Goal: Task Accomplishment & Management: Complete application form

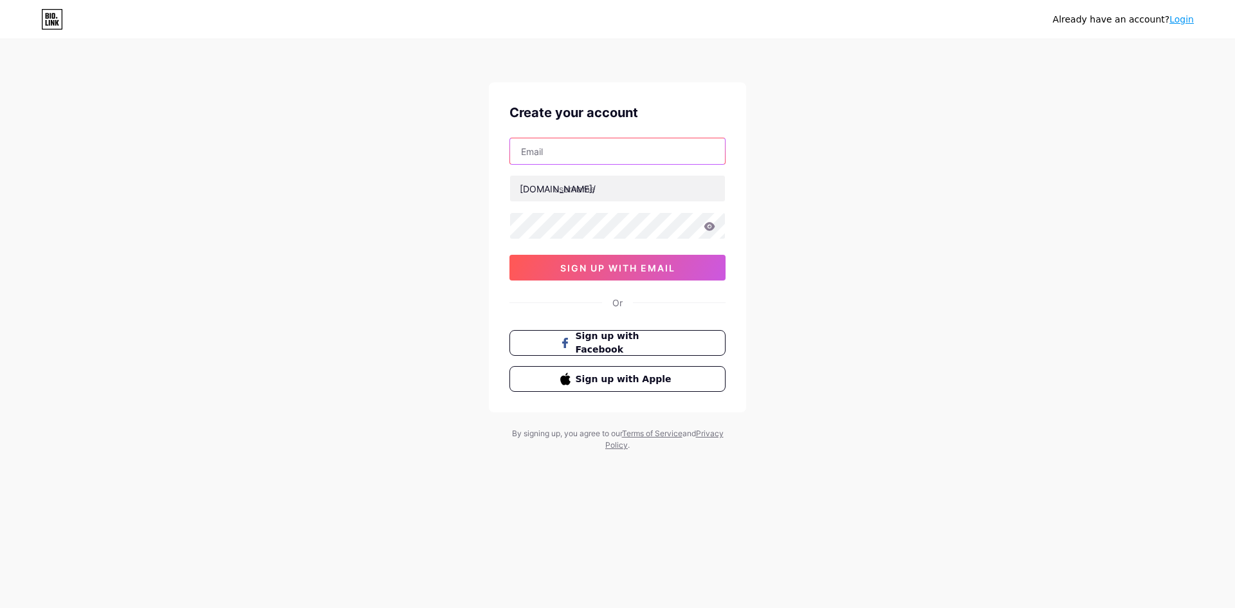
click at [587, 156] on input "text" at bounding box center [617, 151] width 215 height 26
type input "[EMAIL_ADDRESS][DOMAIN_NAME]"
click at [634, 187] on input "text" at bounding box center [617, 189] width 215 height 26
type input "dutchie"
click at [709, 229] on icon at bounding box center [709, 226] width 11 height 8
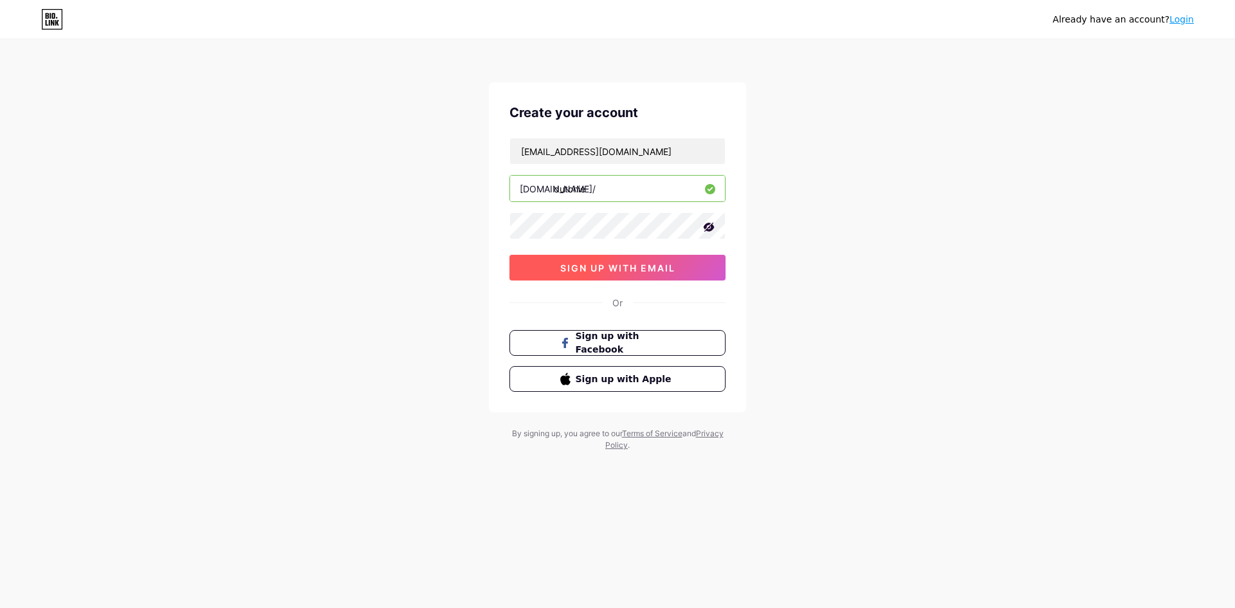
click at [624, 270] on span "sign up with email" at bounding box center [617, 267] width 115 height 11
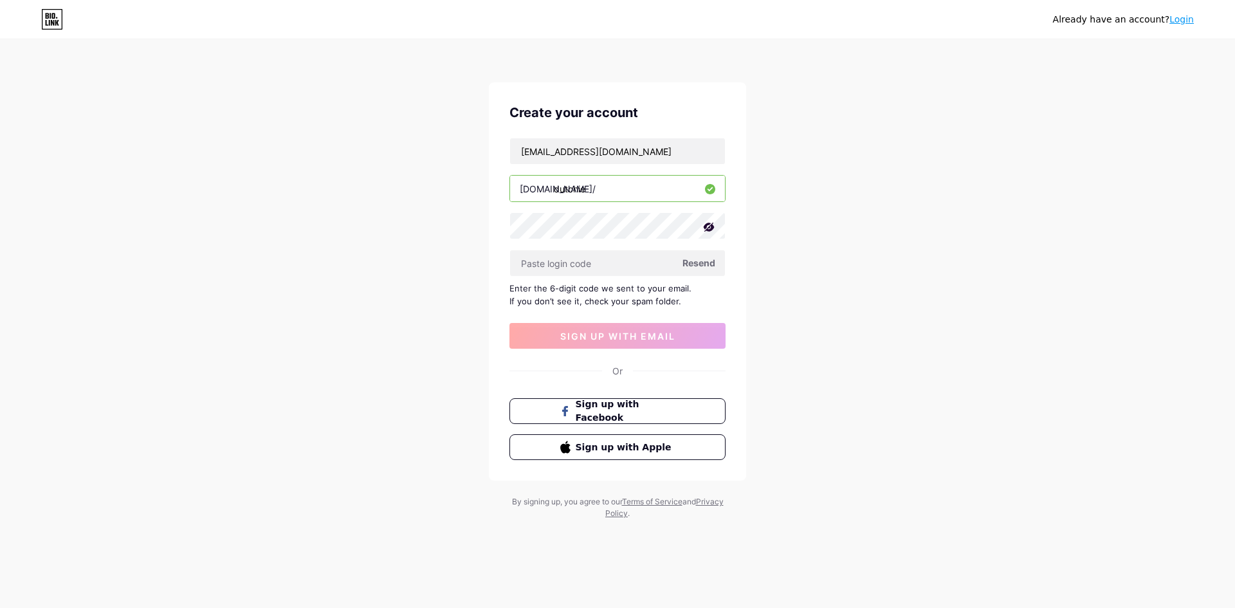
click at [813, 306] on div "Already have an account? Login Create your account dutchmew162540@gmail.com bio…" at bounding box center [617, 280] width 1235 height 560
click at [643, 268] on input "text" at bounding box center [617, 263] width 215 height 26
click at [692, 266] on span "Resend" at bounding box center [698, 263] width 33 height 14
paste input "569463"
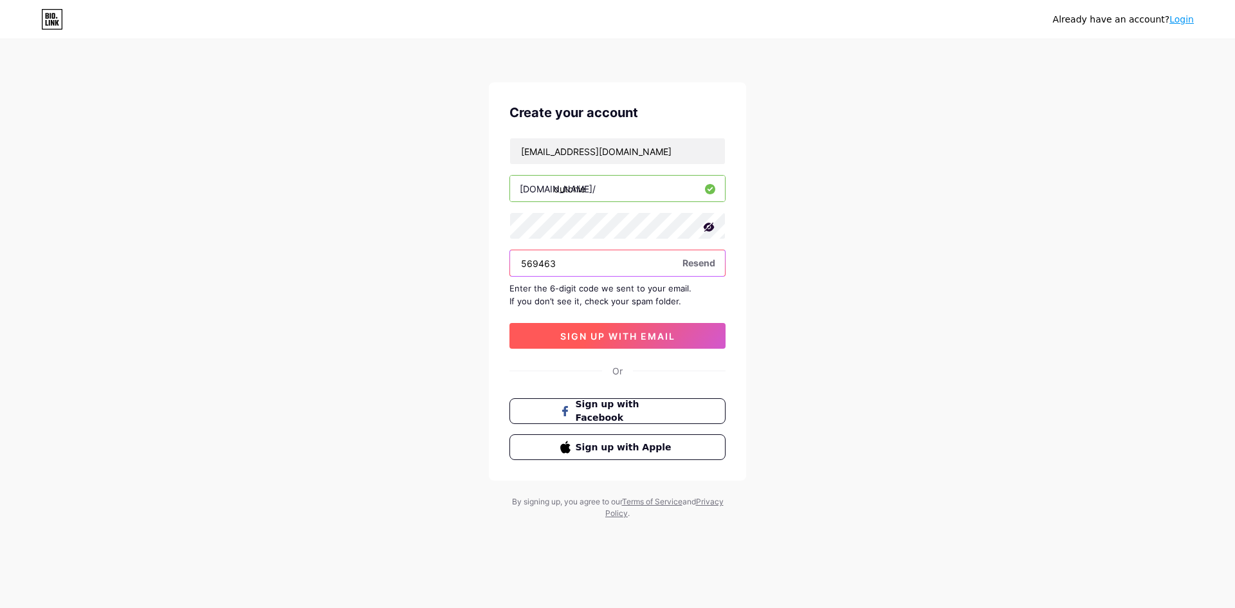
type input "569463"
click at [631, 333] on span "sign up with email" at bounding box center [617, 336] width 115 height 11
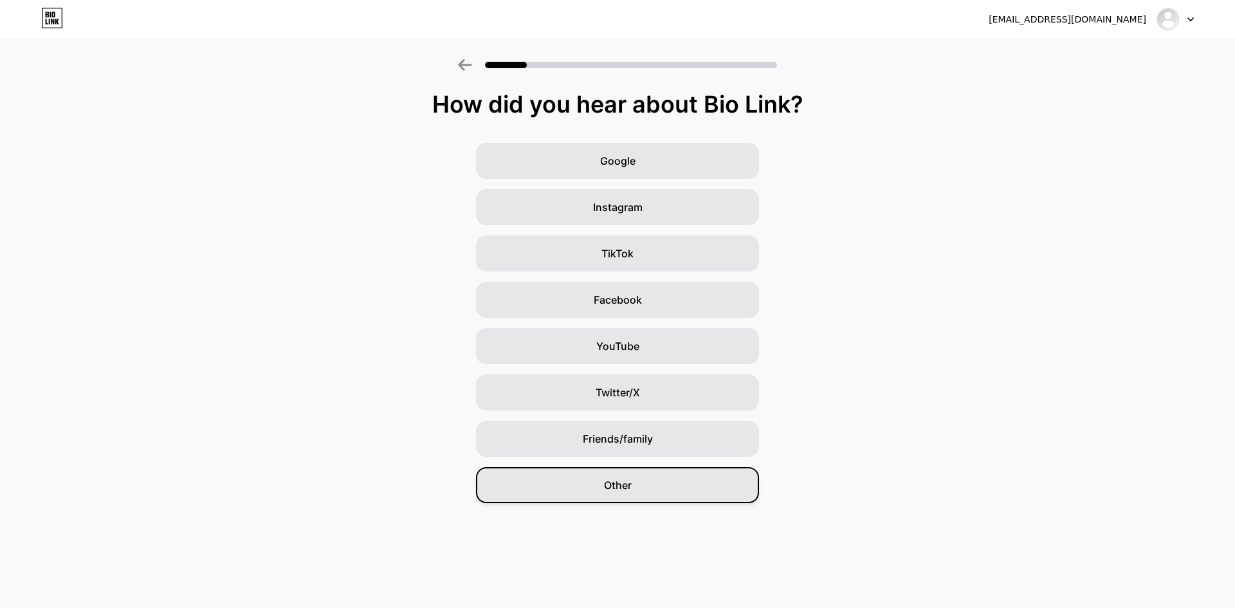
click at [673, 488] on div "Other" at bounding box center [617, 485] width 283 height 36
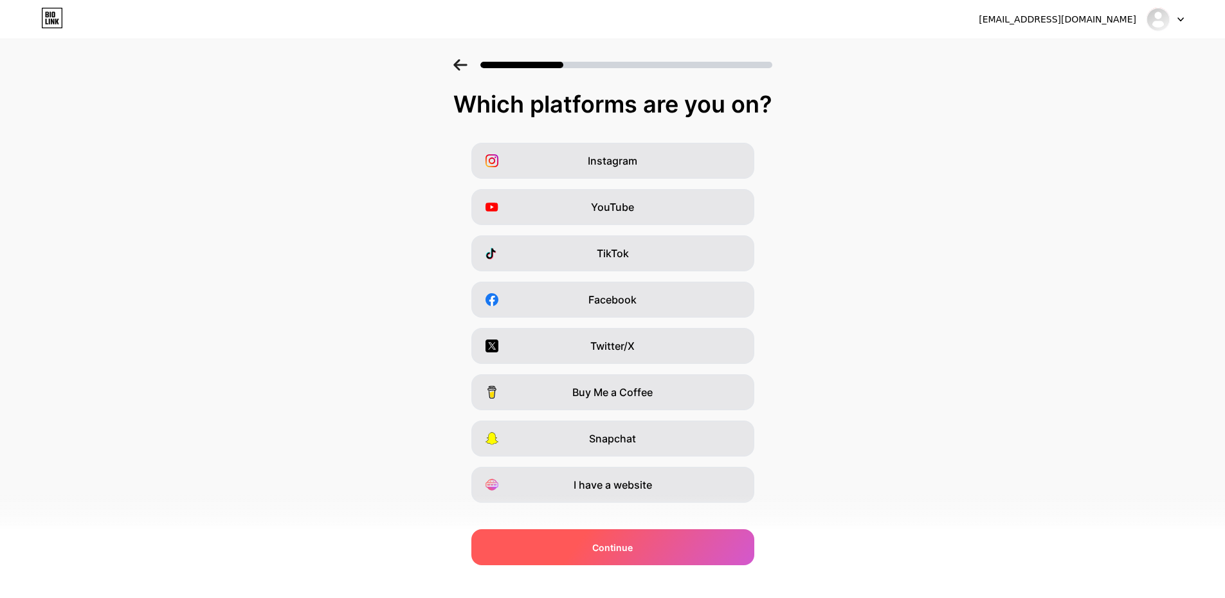
click at [610, 552] on span "Continue" at bounding box center [612, 548] width 41 height 14
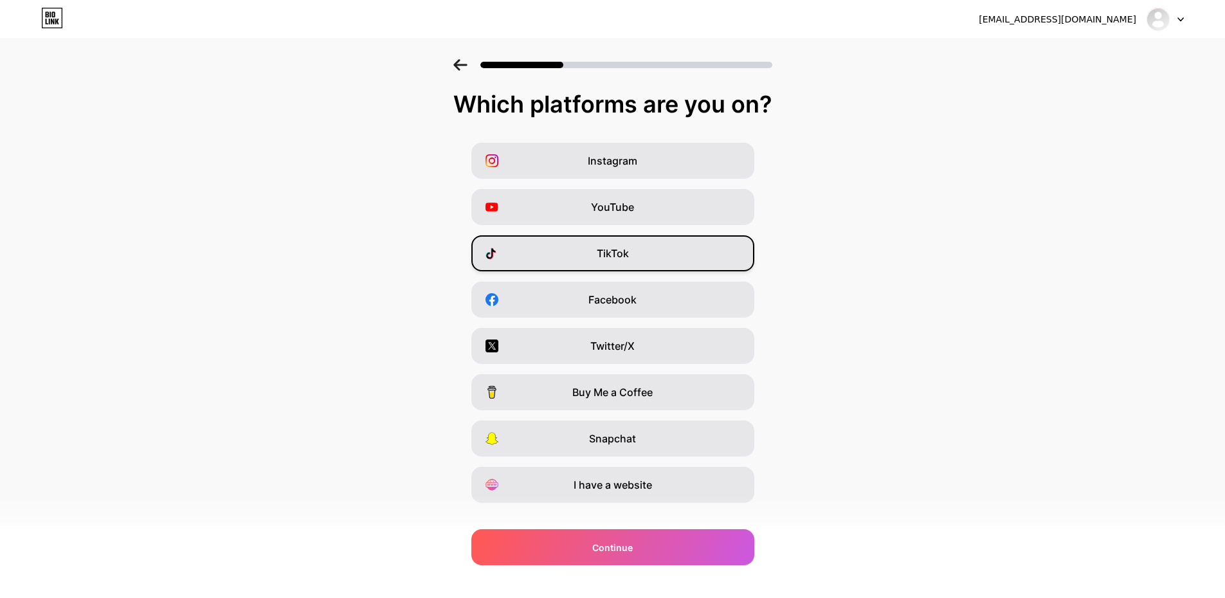
click at [643, 252] on div "TikTok" at bounding box center [612, 253] width 283 height 36
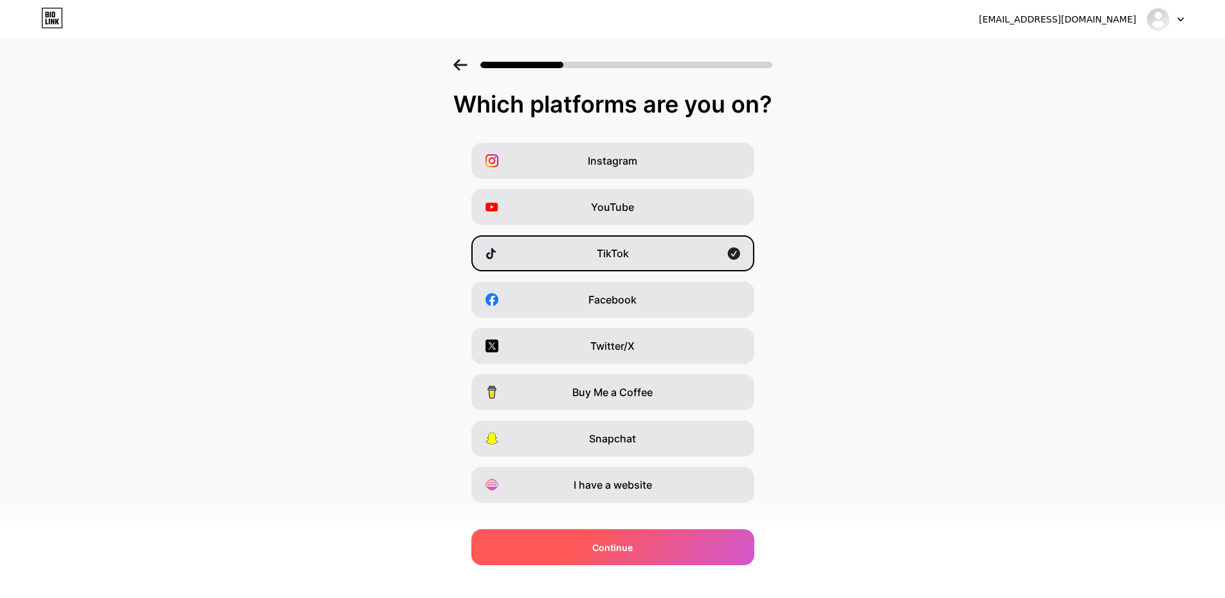
click at [648, 547] on div "Continue" at bounding box center [612, 547] width 283 height 36
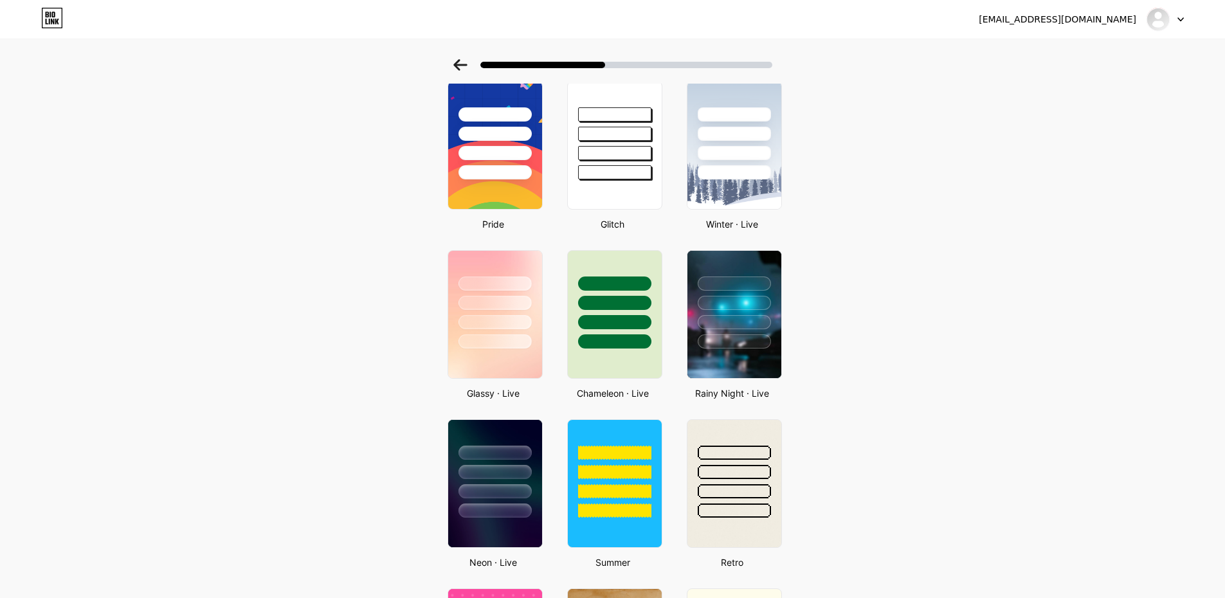
scroll to position [193, 0]
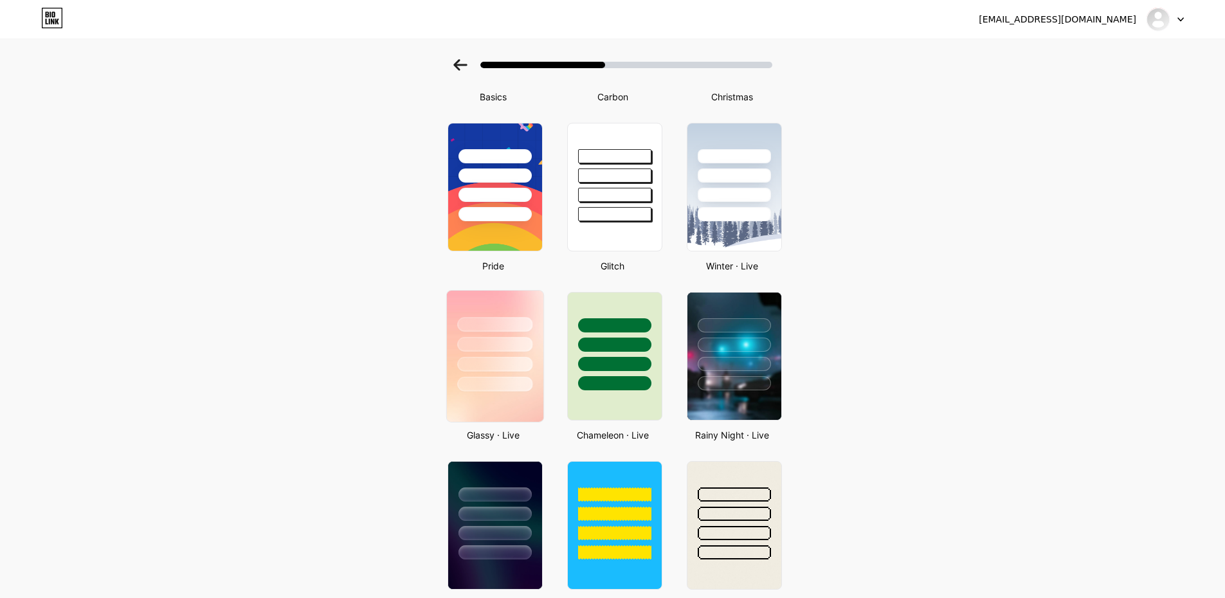
click at [522, 396] on img at bounding box center [494, 356] width 96 height 131
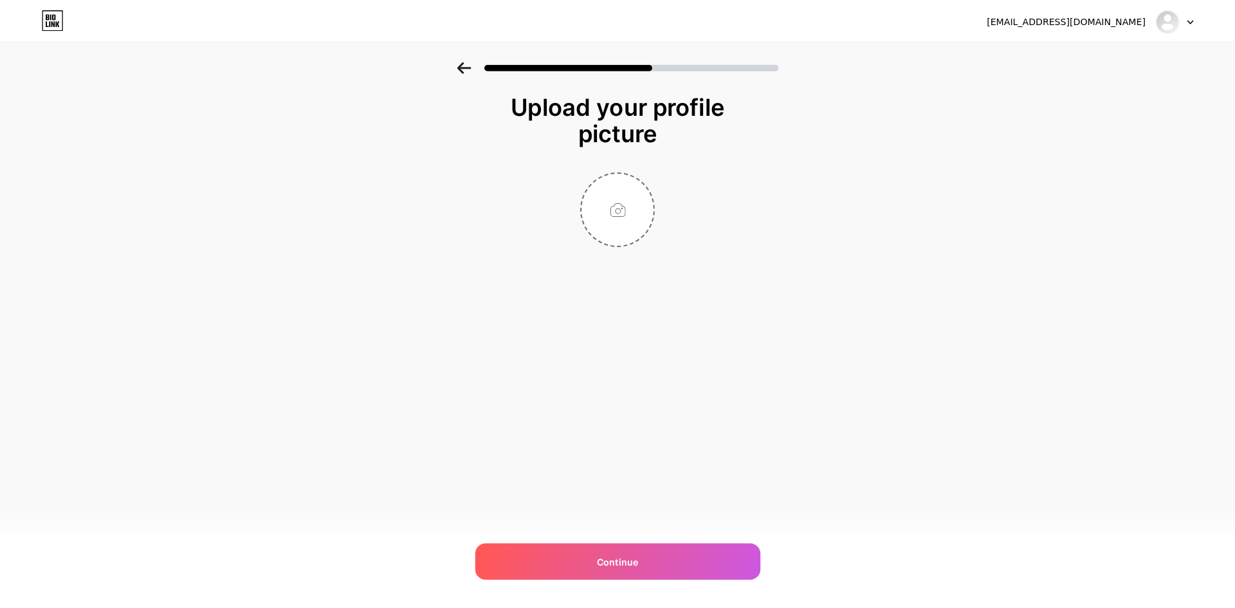
scroll to position [0, 0]
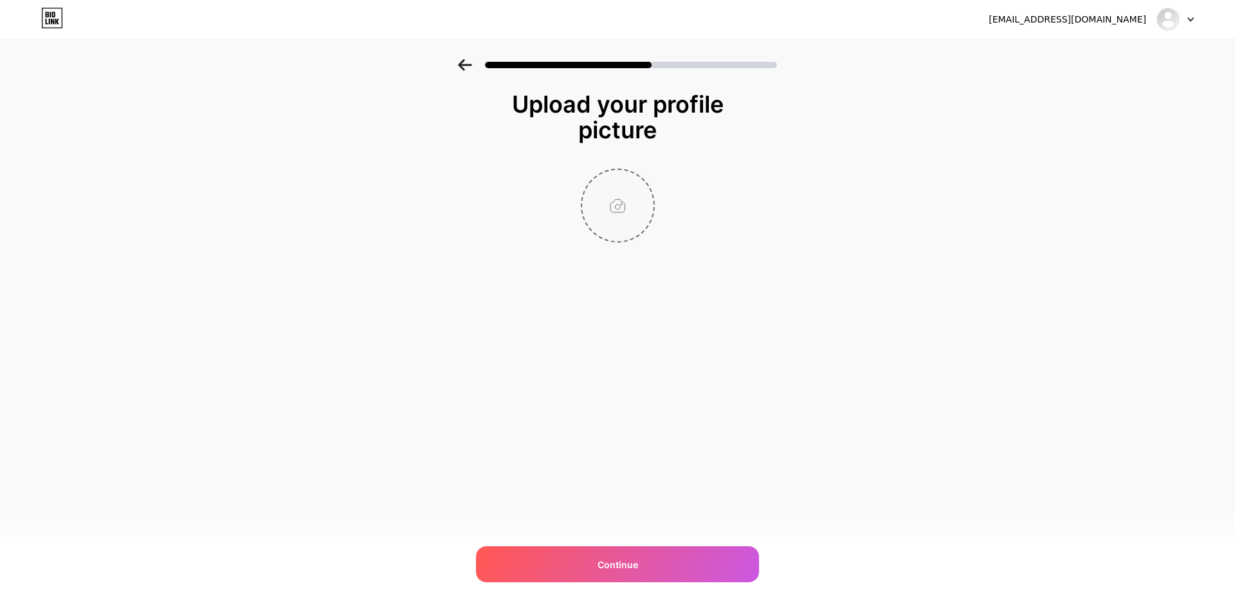
click at [634, 197] on input "file" at bounding box center [617, 205] width 71 height 71
type input "C:\fakepath\5d3f8ada-fcbc-461d-93d3-30d7531d147e.jpg"
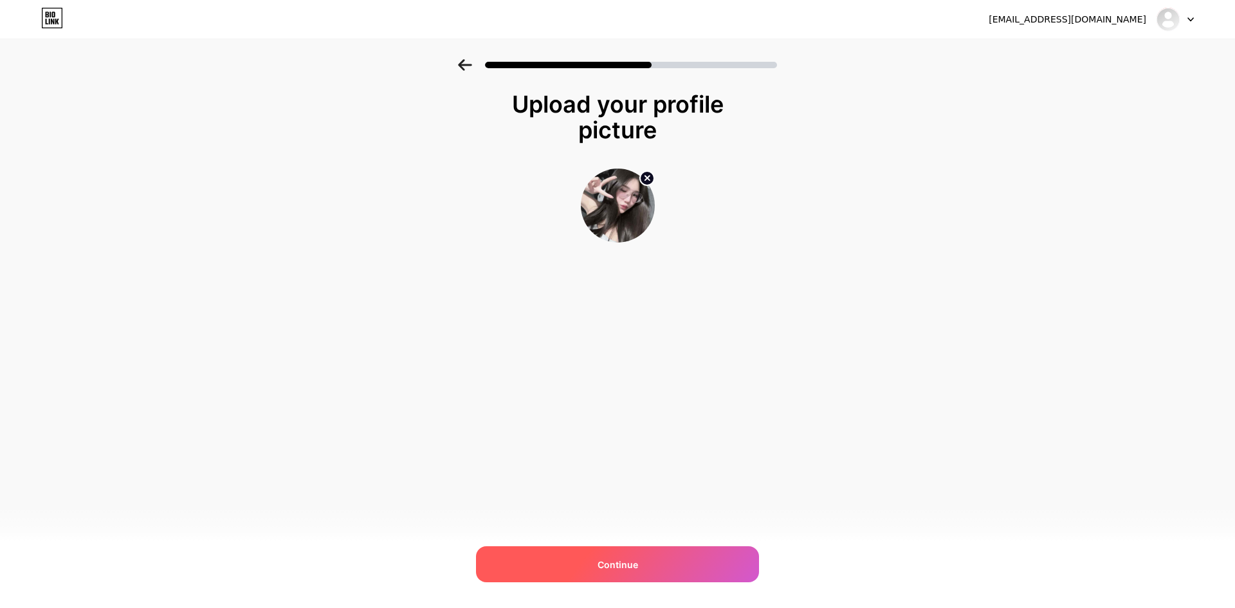
click at [642, 570] on div "Continue" at bounding box center [617, 564] width 283 height 36
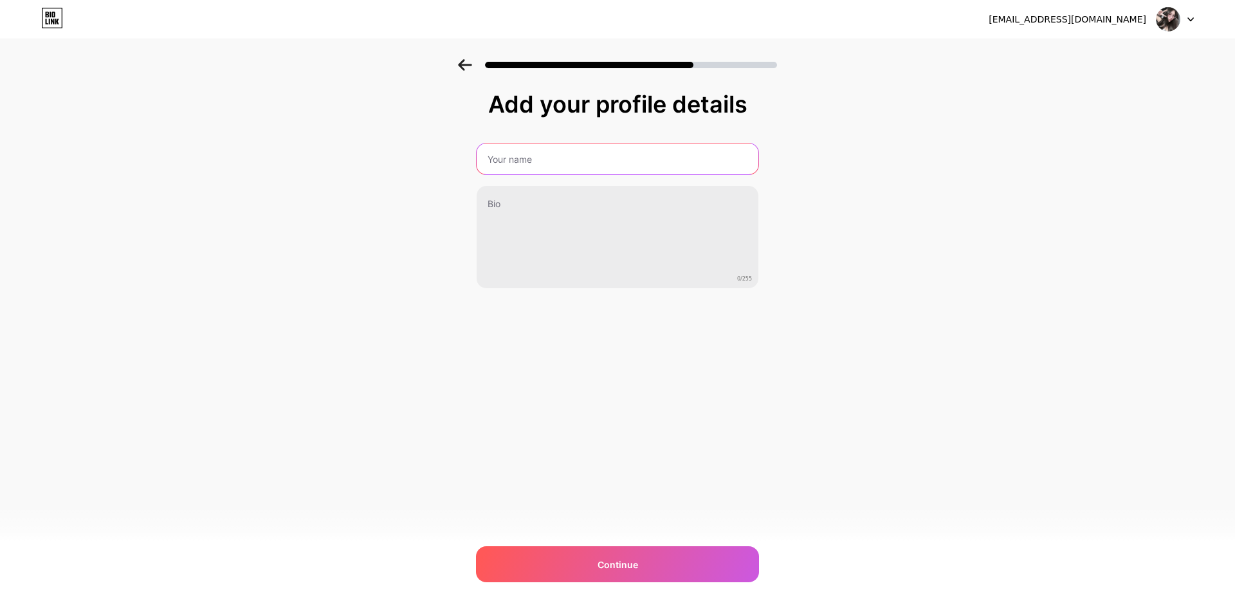
click at [548, 158] on input "text" at bounding box center [618, 158] width 282 height 31
type input "c"
type input "Dutchie"
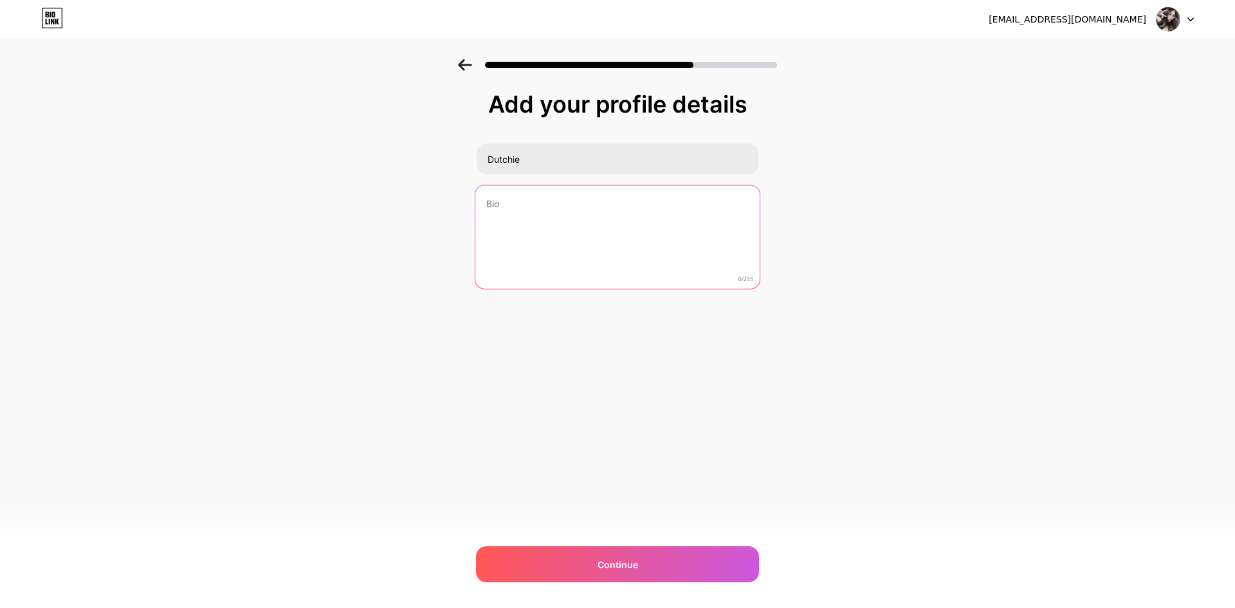
click at [517, 236] on textarea at bounding box center [617, 237] width 284 height 105
click at [555, 203] on textarea "ลิงต์" at bounding box center [617, 237] width 284 height 105
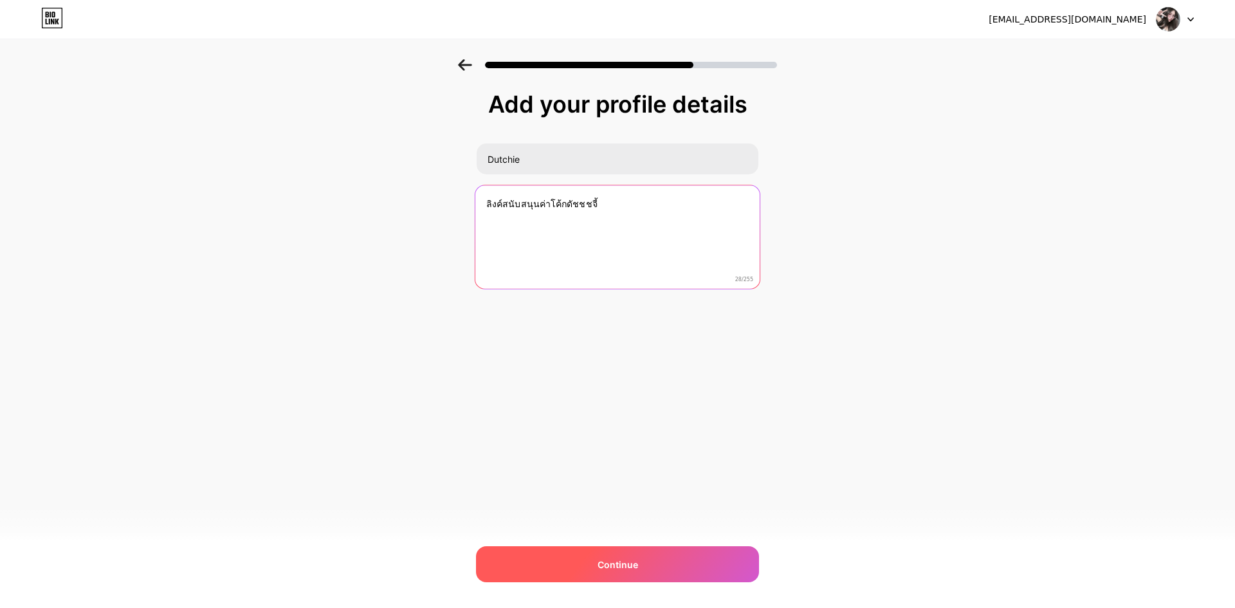
type textarea "ลิงค์สนับสนุนค่าโค้กดัชชชจี้"
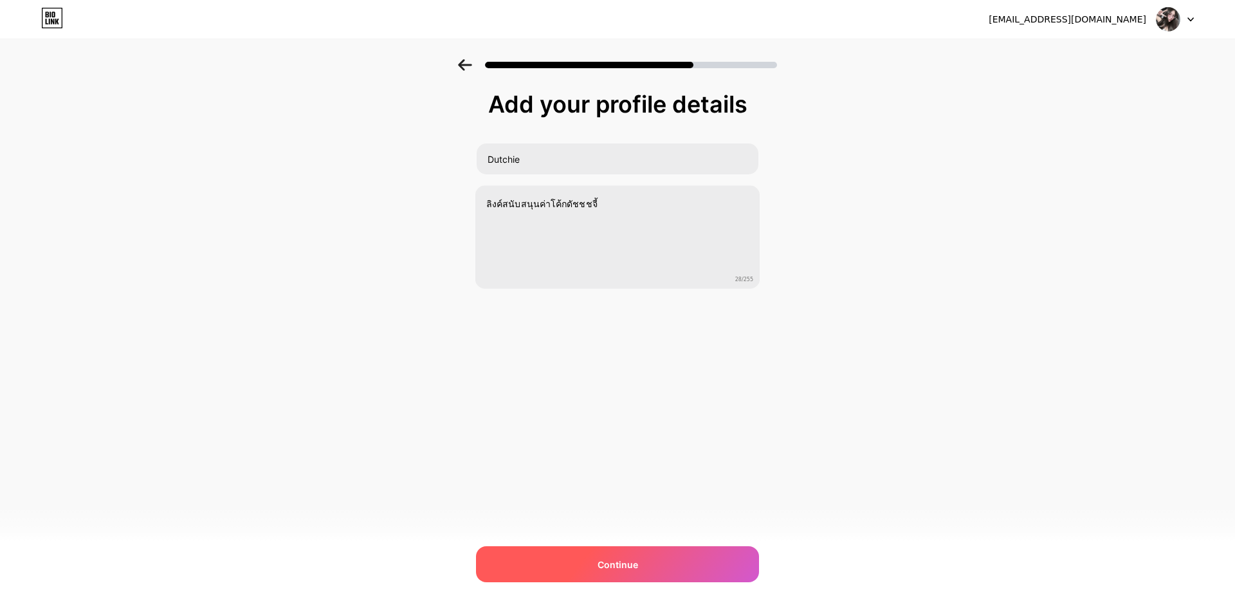
click at [609, 554] on div "Continue" at bounding box center [617, 564] width 283 height 36
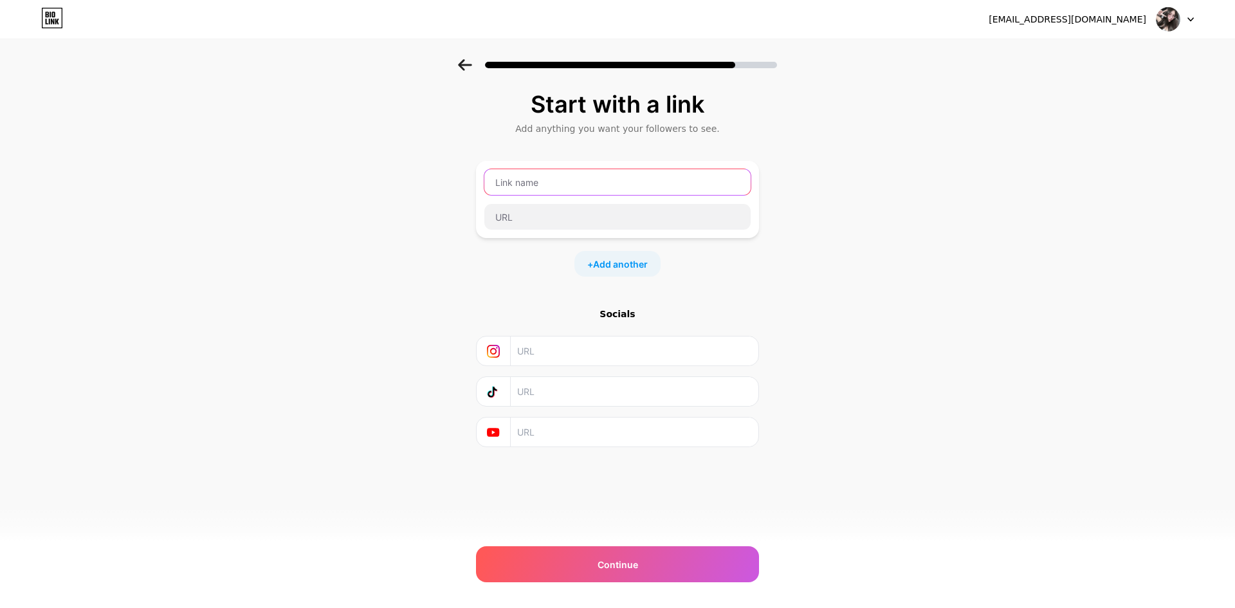
click at [533, 186] on input "text" at bounding box center [617, 182] width 266 height 26
click at [572, 215] on input "text" at bounding box center [617, 217] width 266 height 26
click at [575, 176] on input "text" at bounding box center [617, 182] width 266 height 26
type input "Dutchie"
click at [578, 215] on input "text" at bounding box center [617, 217] width 266 height 26
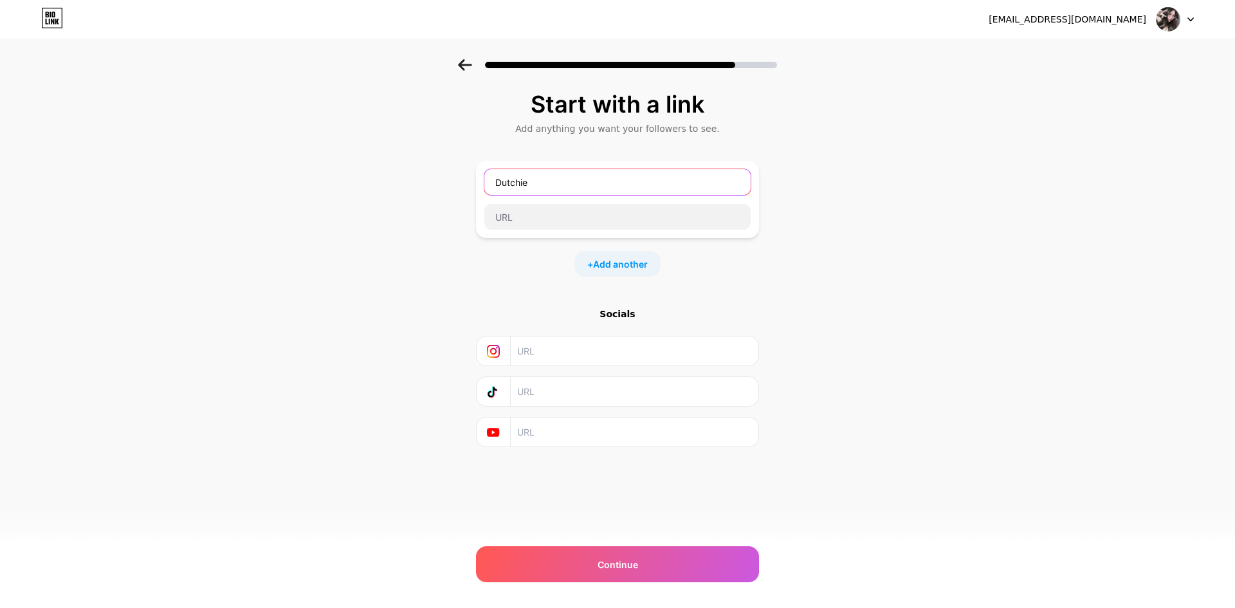
click at [553, 188] on input "Dutchie" at bounding box center [617, 182] width 266 height 26
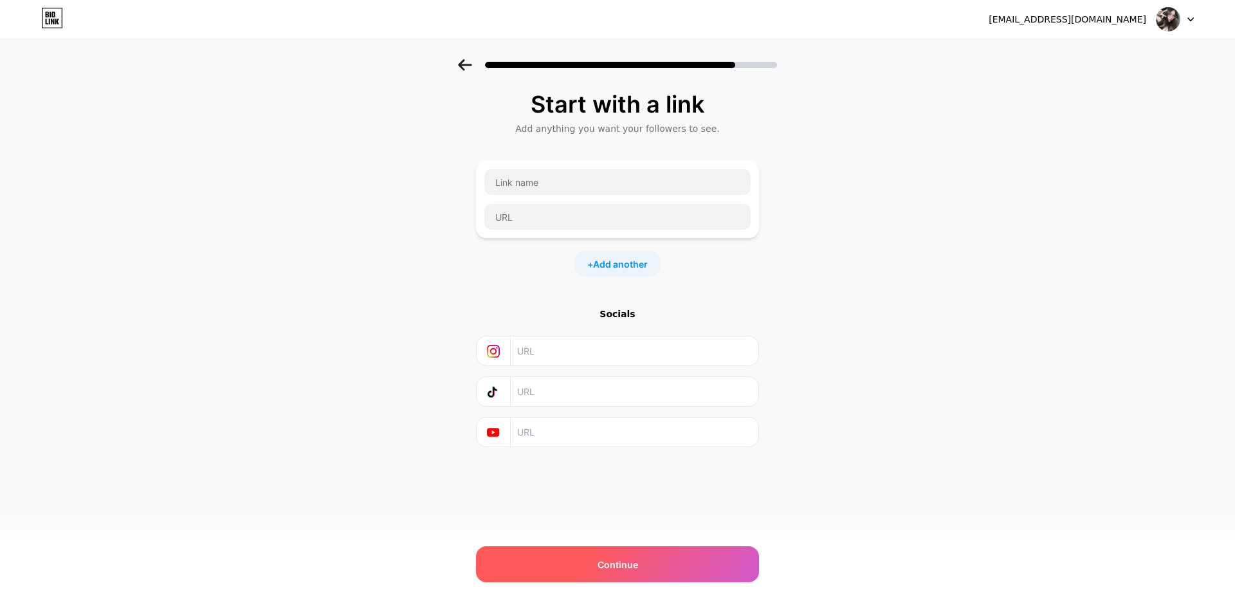
click at [612, 559] on span "Continue" at bounding box center [618, 565] width 41 height 14
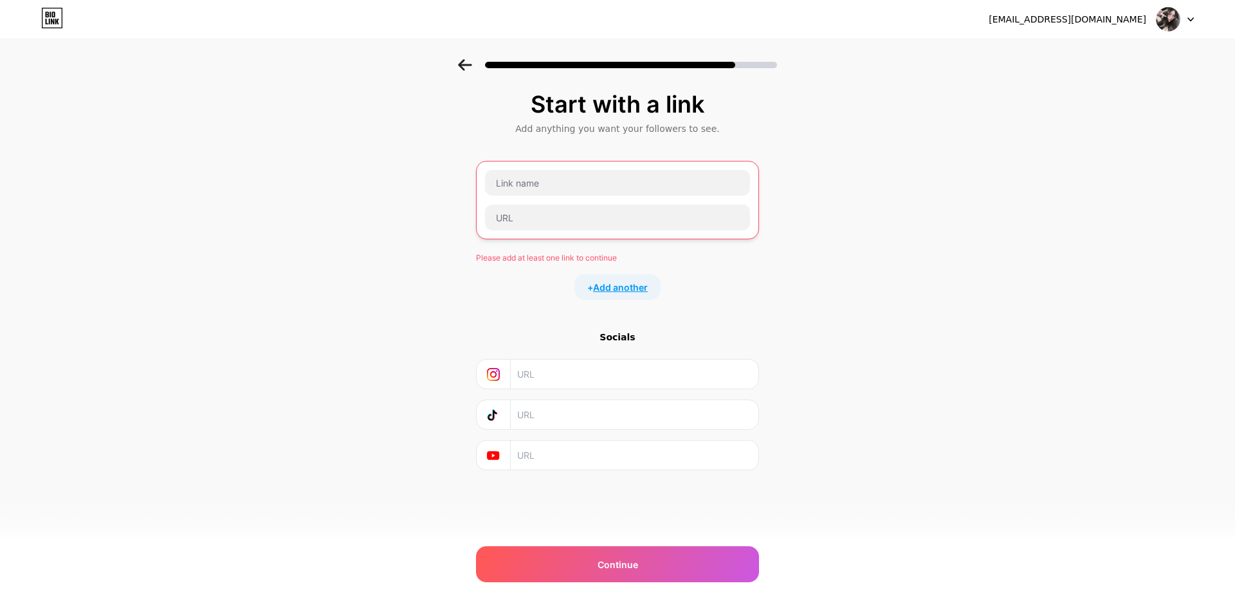
click at [625, 287] on span "Add another" at bounding box center [620, 287] width 55 height 14
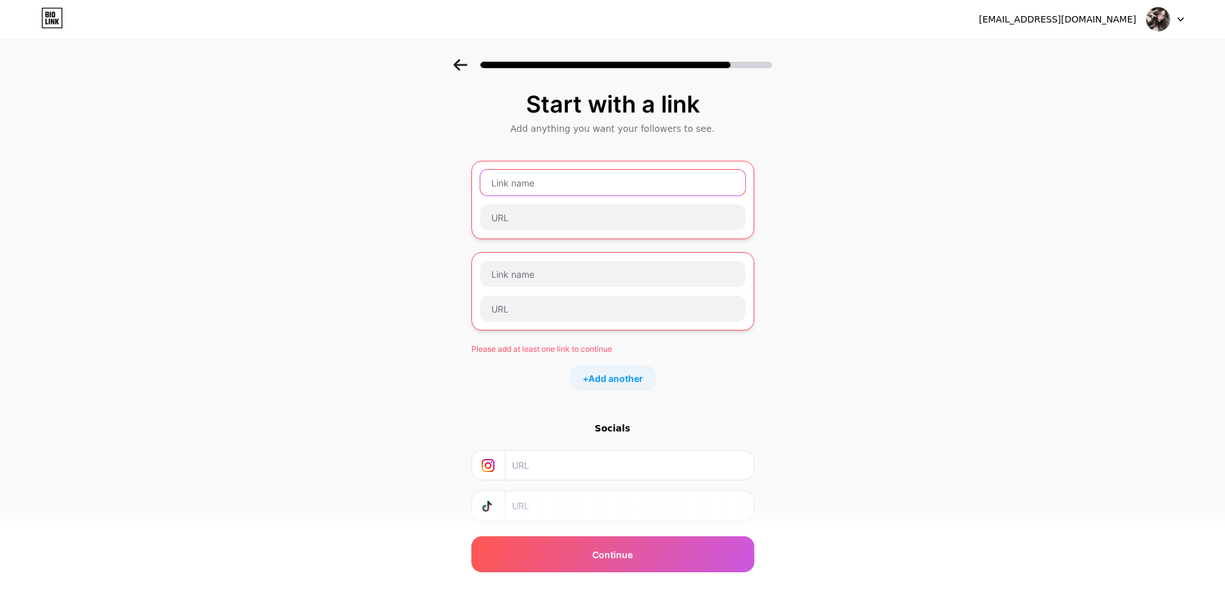
click at [584, 180] on input "text" at bounding box center [612, 183] width 265 height 26
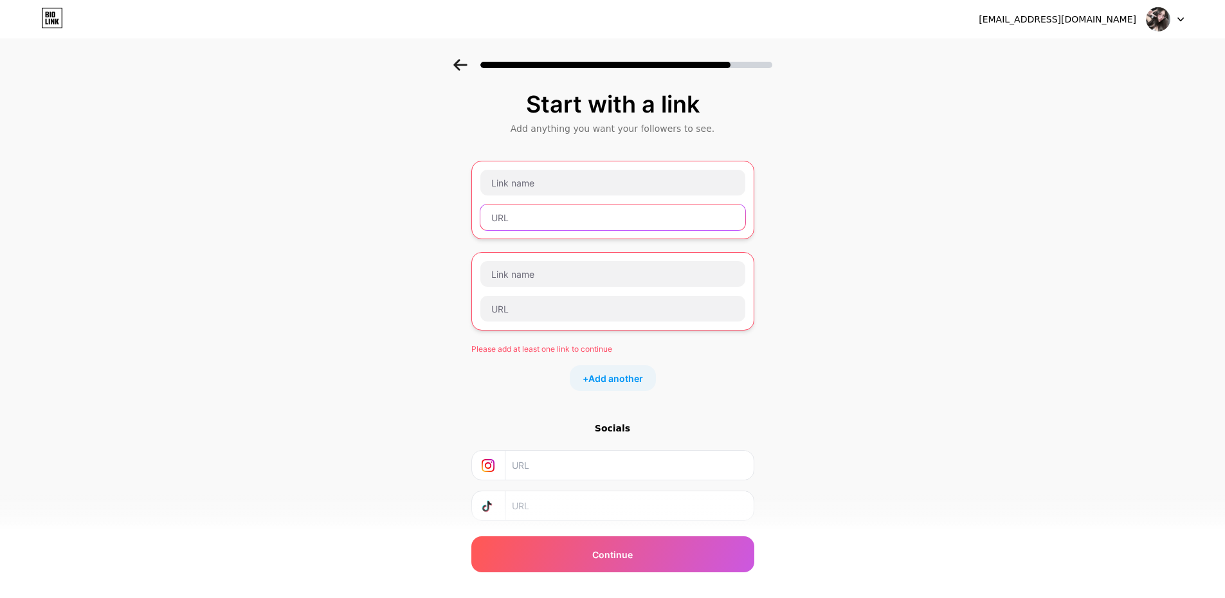
click at [565, 215] on input "text" at bounding box center [612, 218] width 265 height 26
paste input "https://ezdn.app/dutchie"
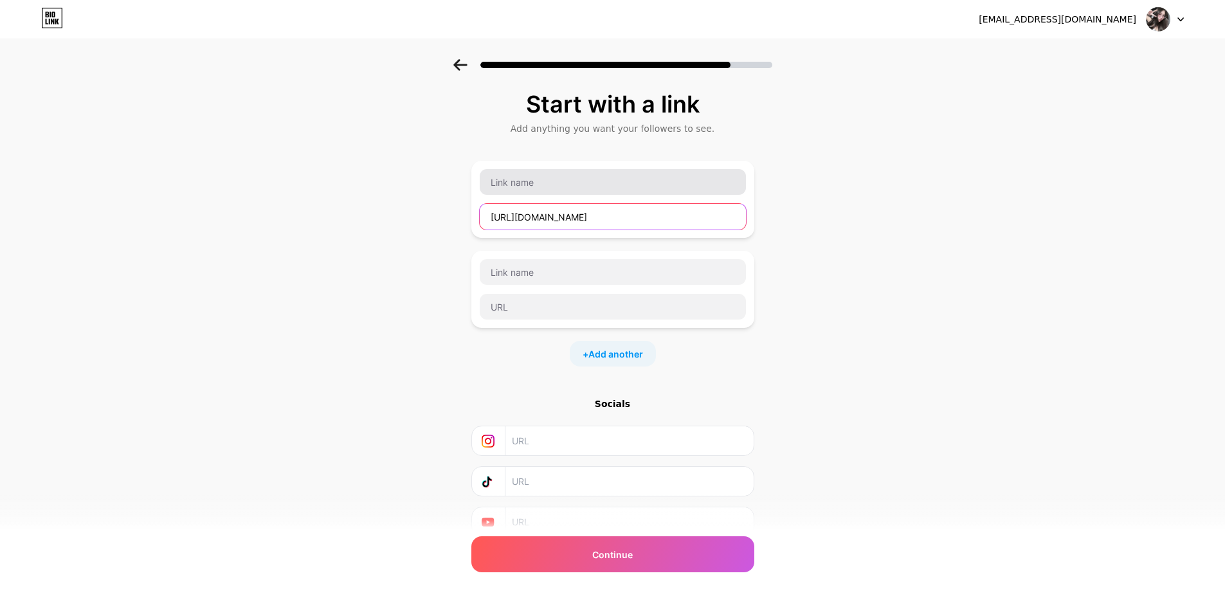
type input "https://ezdn.app/dutchie"
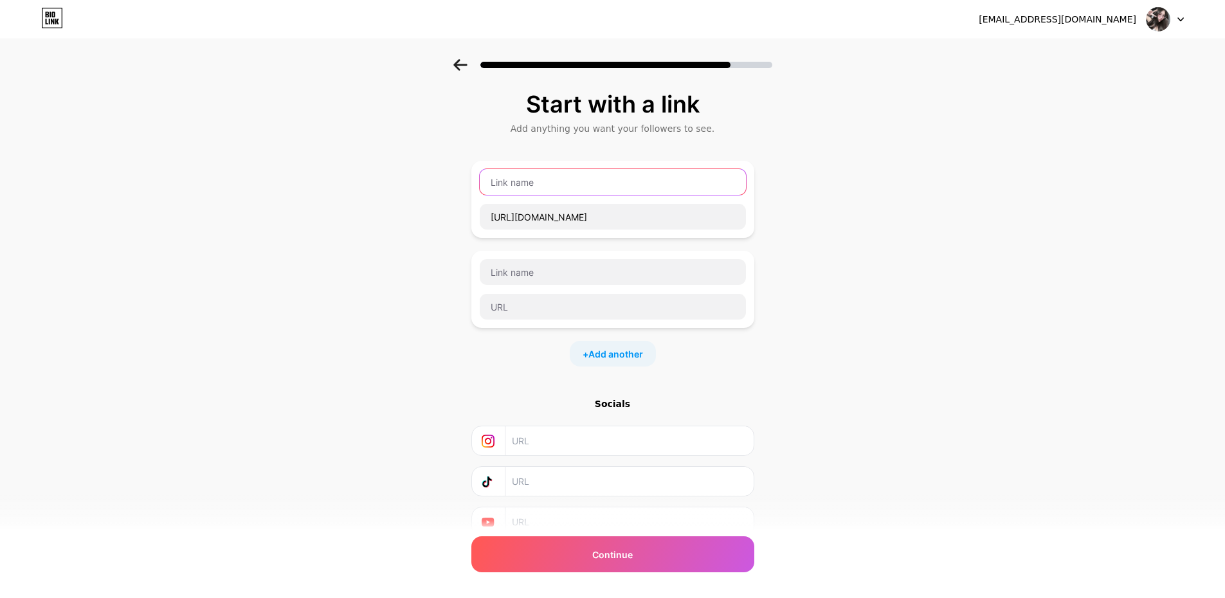
click at [556, 181] on input "text" at bounding box center [613, 182] width 266 height 26
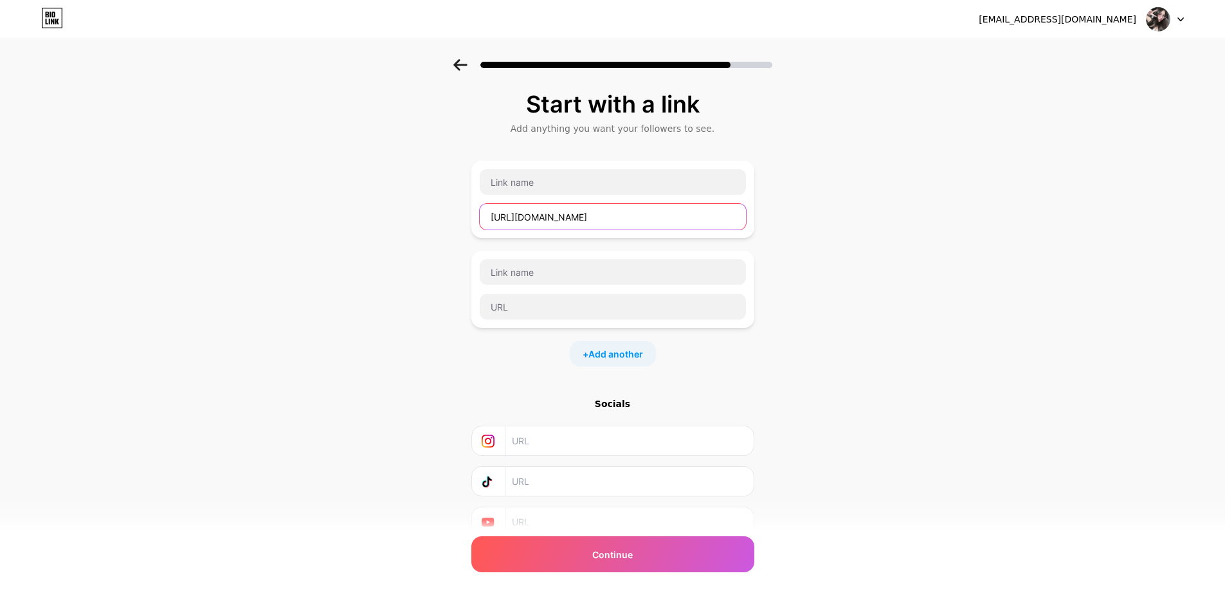
click at [532, 223] on input "https://ezdn.app/dutchie" at bounding box center [613, 217] width 266 height 26
drag, startPoint x: 528, startPoint y: 217, endPoint x: 564, endPoint y: 218, distance: 36.0
click at [564, 218] on input "https://ezdn.app/dutchie" at bounding box center [613, 217] width 266 height 26
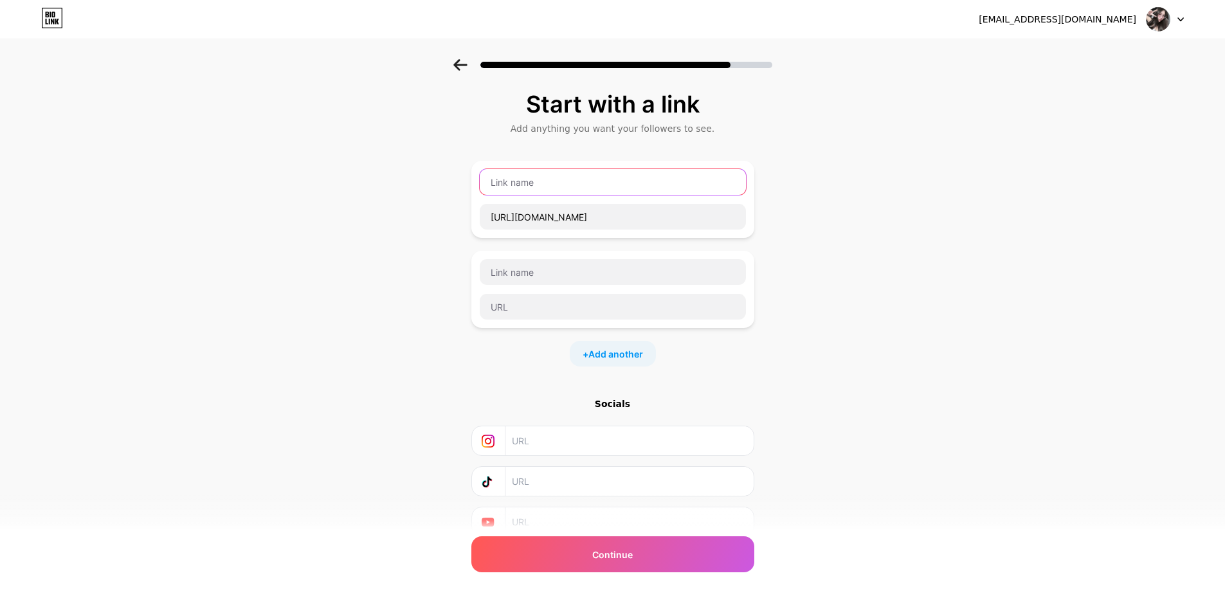
click at [540, 183] on input "text" at bounding box center [613, 182] width 266 height 26
paste input "ezdn.app"
type input "ezdn.app"
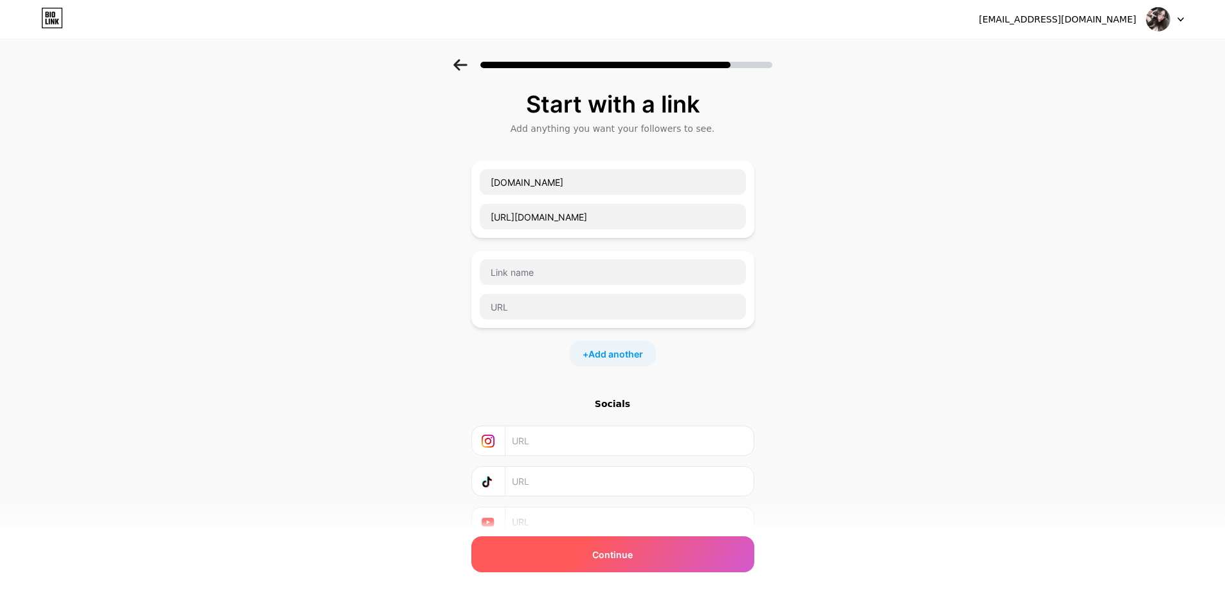
click at [651, 558] on div "Continue" at bounding box center [612, 554] width 283 height 36
click at [593, 554] on div "Continue" at bounding box center [612, 554] width 283 height 36
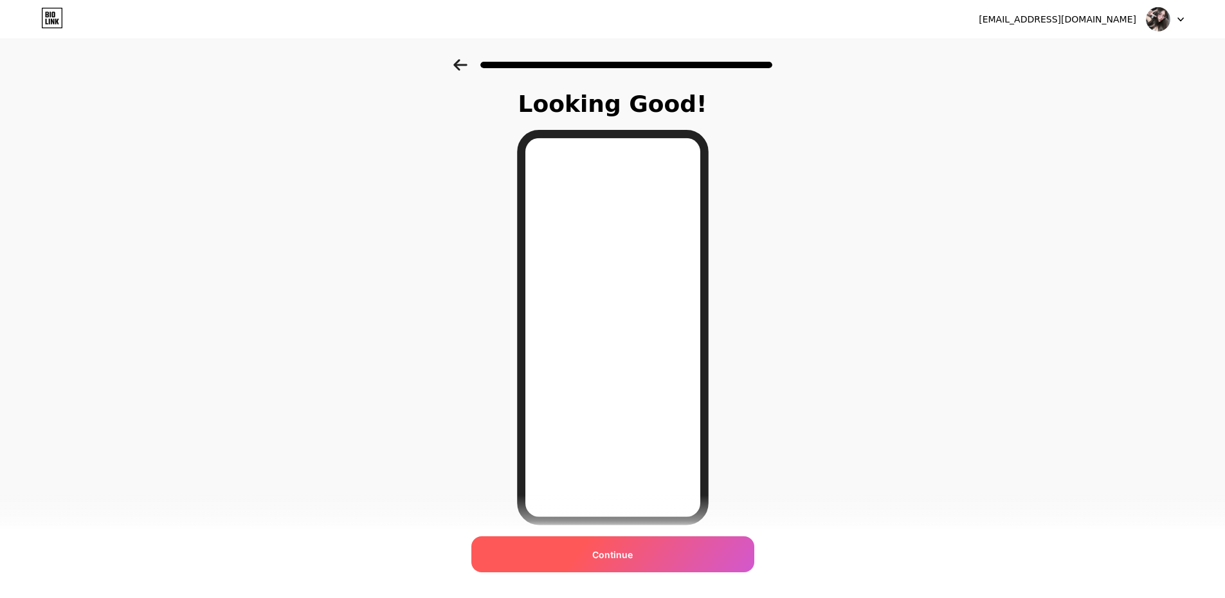
click at [619, 554] on span "Continue" at bounding box center [612, 555] width 41 height 14
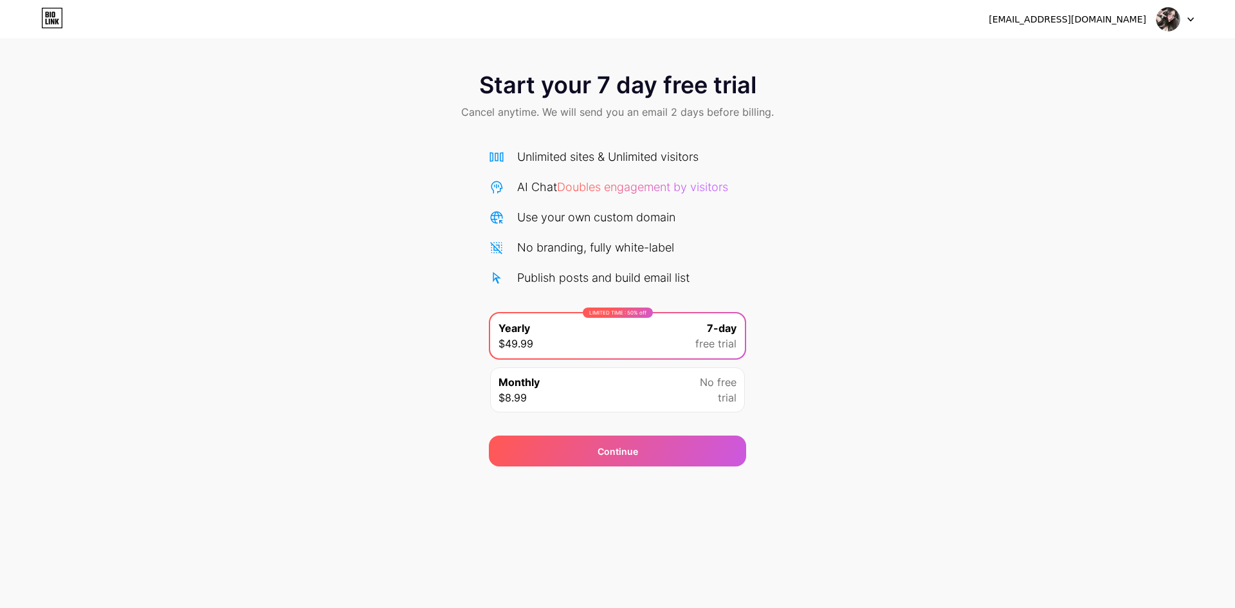
click at [51, 18] on icon at bounding box center [52, 18] width 22 height 21
click at [1194, 22] on div "dutchmew162540@gmail.com Logout" at bounding box center [617, 19] width 1235 height 23
click at [1193, 23] on div at bounding box center [1175, 19] width 37 height 23
click at [1115, 17] on div "[EMAIL_ADDRESS][DOMAIN_NAME]" at bounding box center [1068, 20] width 158 height 14
click at [1112, 21] on div "[EMAIL_ADDRESS][DOMAIN_NAME]" at bounding box center [1068, 20] width 158 height 14
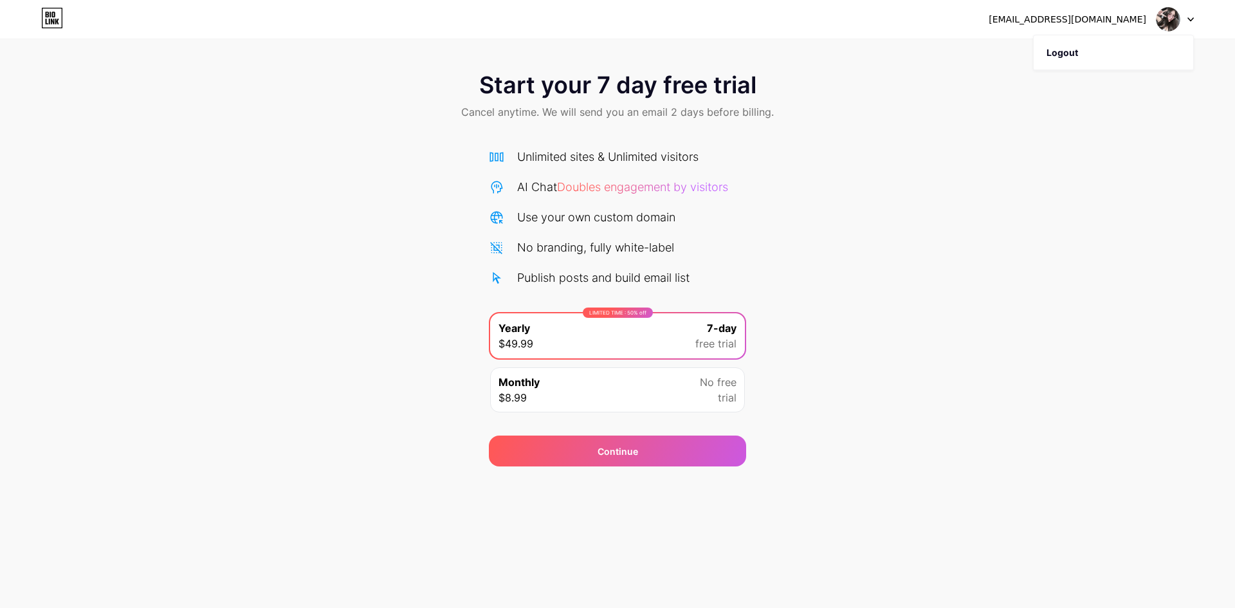
click at [686, 78] on span "Start your 7 day free trial" at bounding box center [617, 85] width 277 height 26
click at [653, 387] on div "Monthly $8.99 No free trial" at bounding box center [617, 389] width 255 height 45
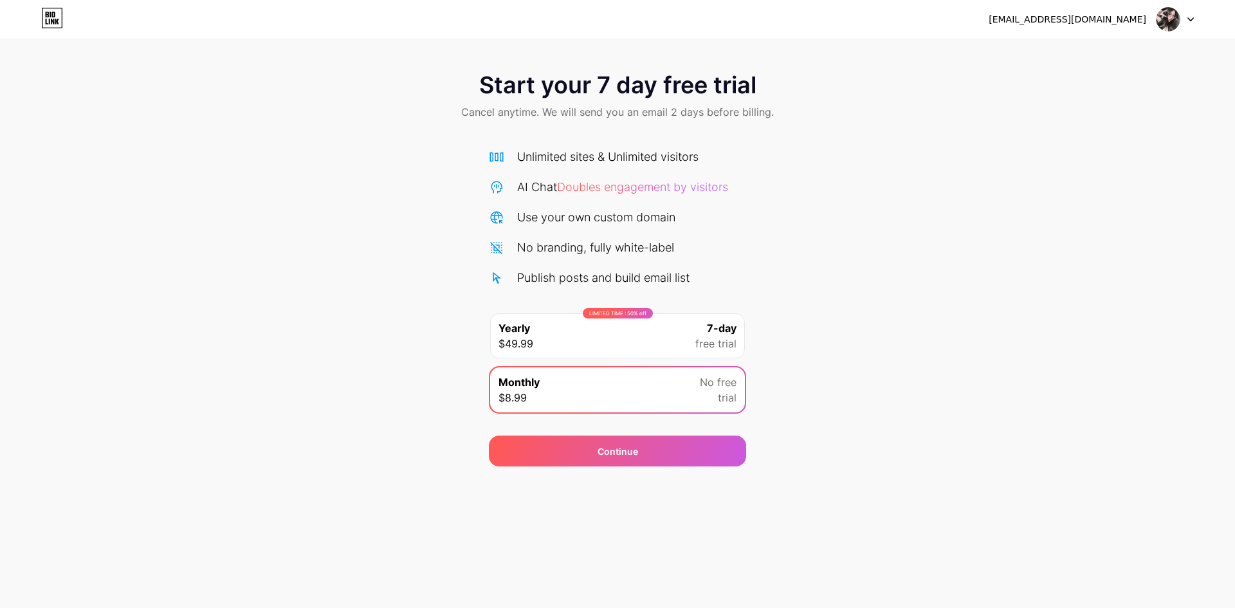
click at [646, 342] on div "LIMITED TIME : 50% off Yearly $49.99 7-day free trial" at bounding box center [617, 335] width 255 height 45
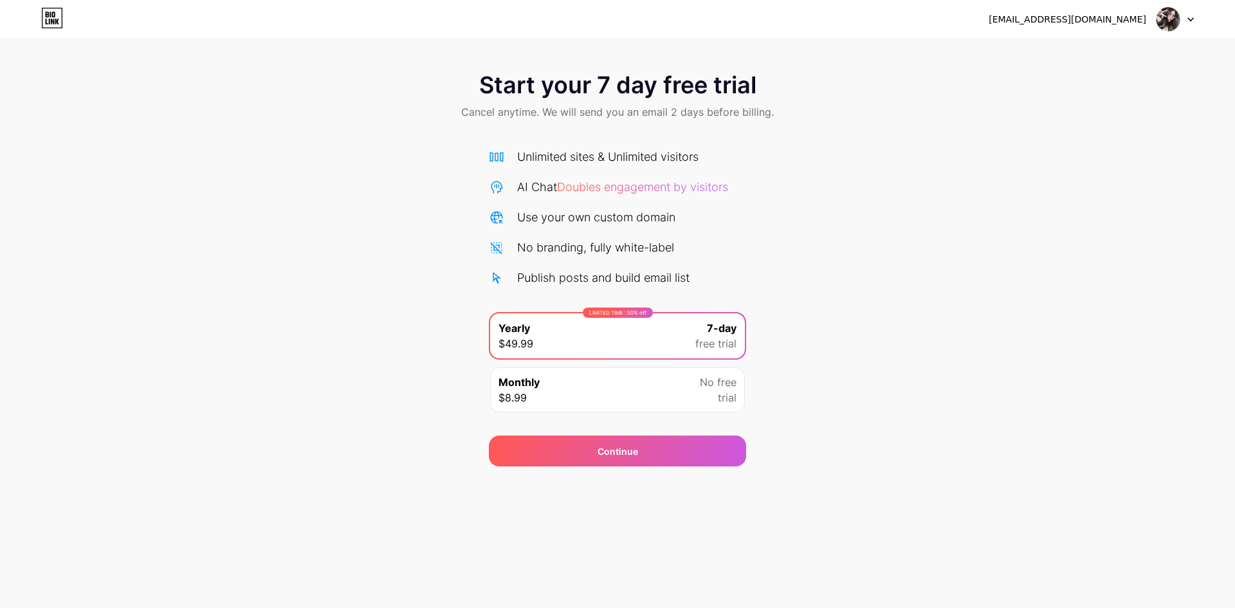
click at [50, 24] on icon at bounding box center [52, 18] width 22 height 21
click at [1183, 17] on div at bounding box center [1175, 19] width 37 height 23
click at [1097, 54] on li "Logout" at bounding box center [1114, 52] width 160 height 35
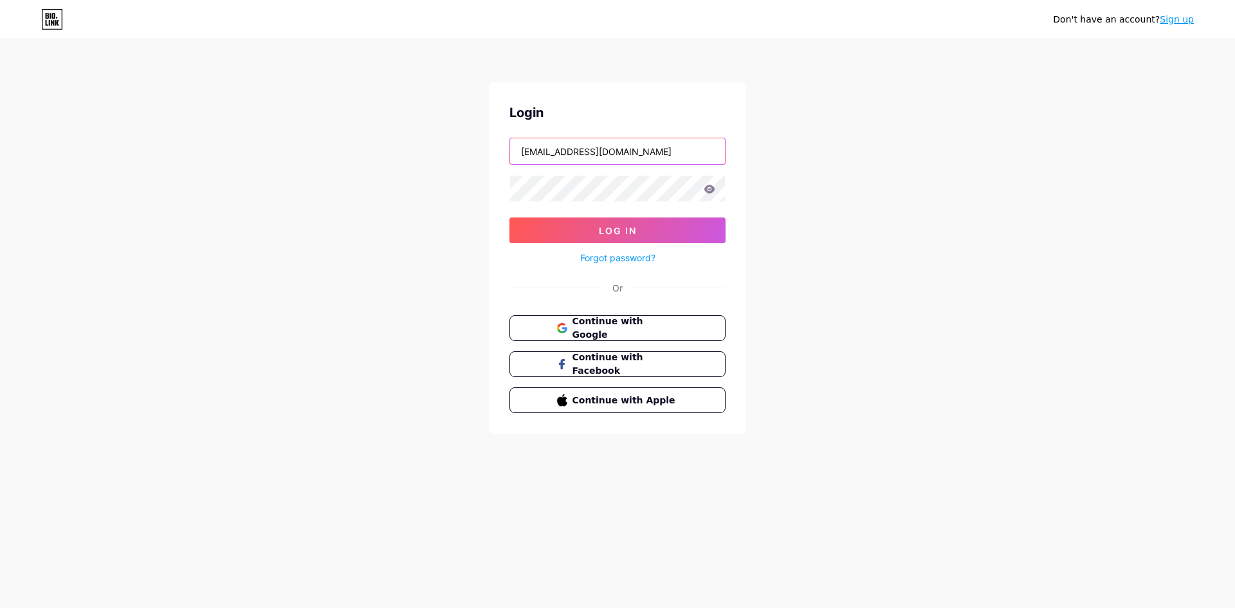
click at [601, 151] on input "[EMAIL_ADDRESS][DOMAIN_NAME]" at bounding box center [617, 151] width 215 height 26
click at [601, 150] on input "[EMAIL_ADDRESS][DOMAIN_NAME]" at bounding box center [617, 151] width 215 height 26
type input "[EMAIL_ADDRESS][DOMAIN_NAME]"
click at [509, 217] on button "Log In" at bounding box center [617, 230] width 216 height 26
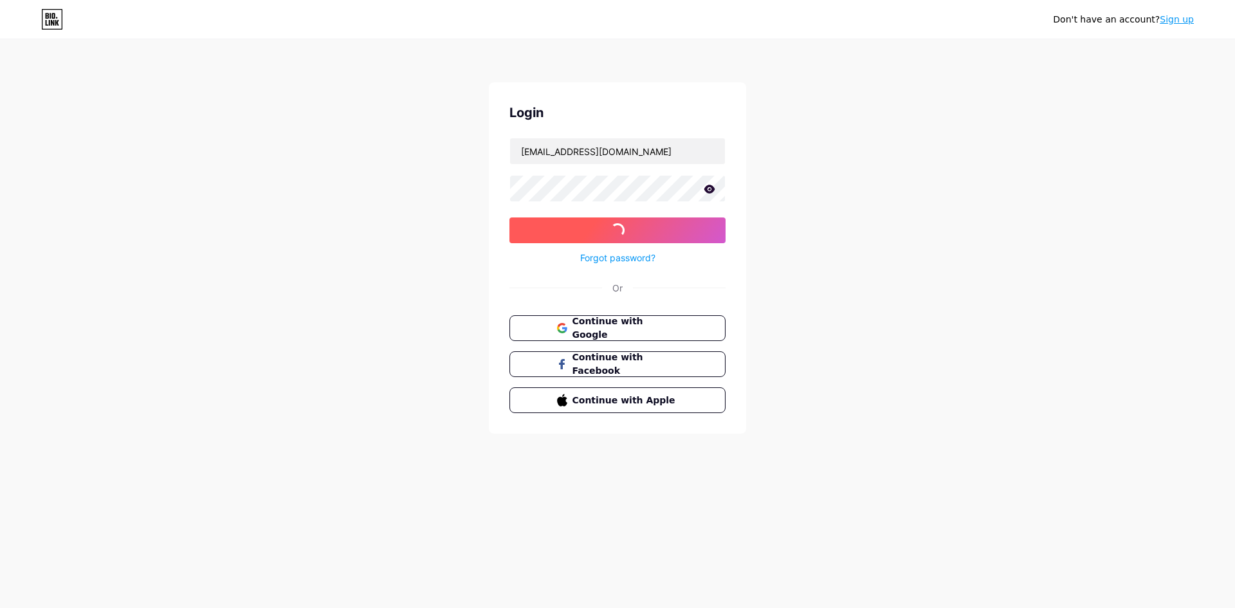
click at [529, 235] on button "Log In" at bounding box center [617, 230] width 216 height 26
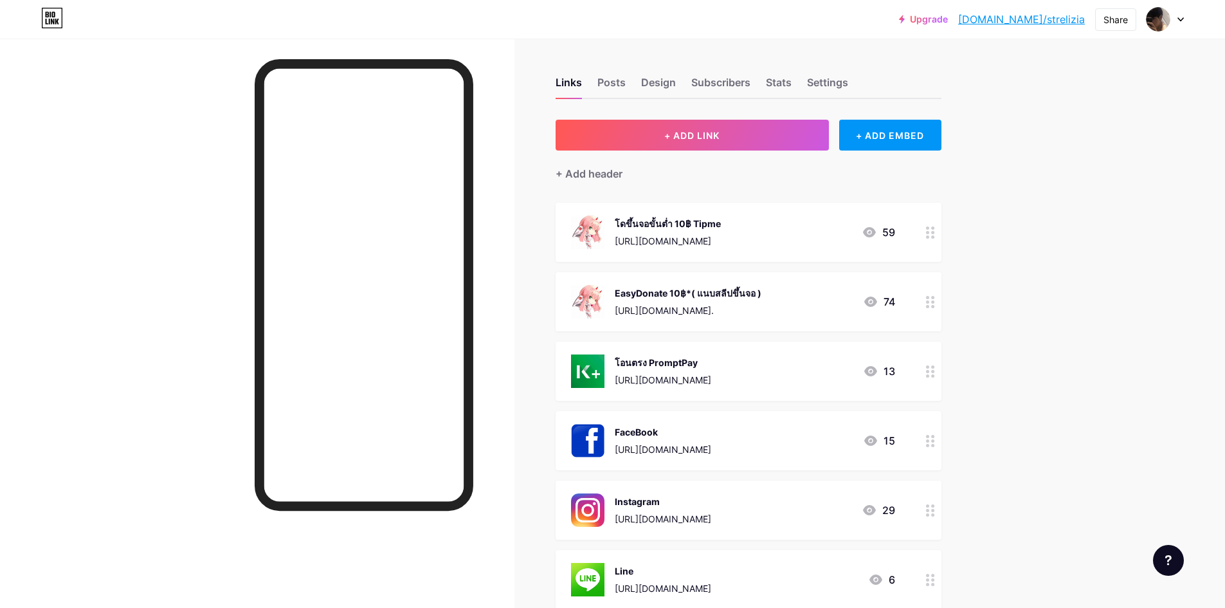
click at [1184, 22] on div at bounding box center [1165, 19] width 37 height 23
click at [1070, 179] on li "Logout" at bounding box center [1104, 180] width 160 height 35
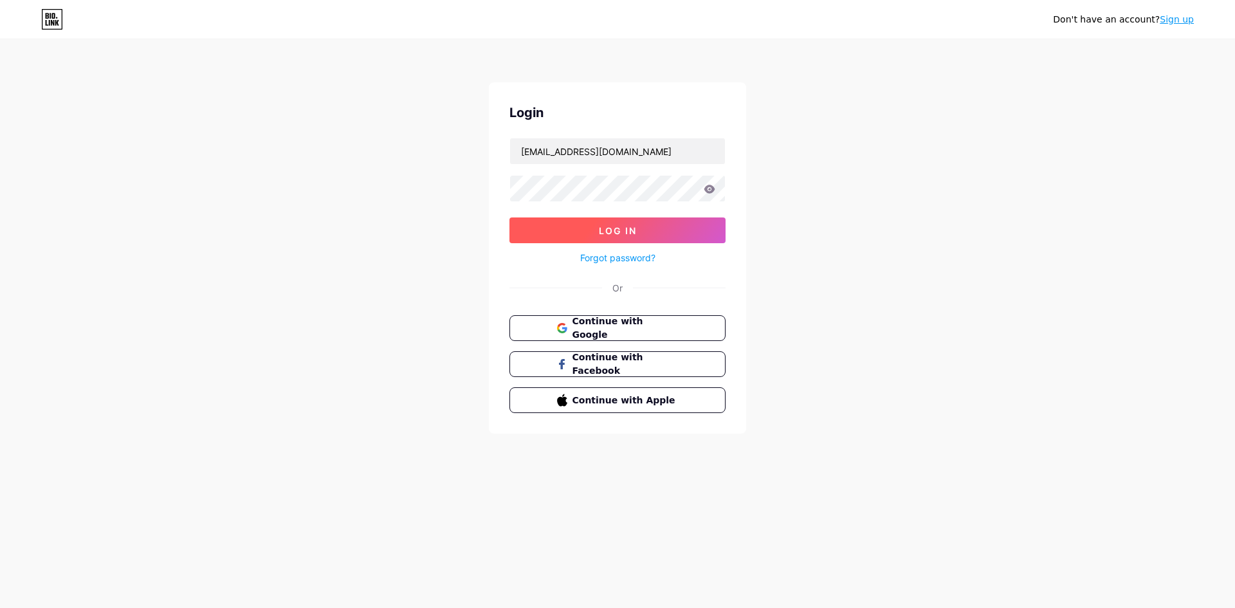
click at [621, 231] on span "Log In" at bounding box center [618, 230] width 38 height 11
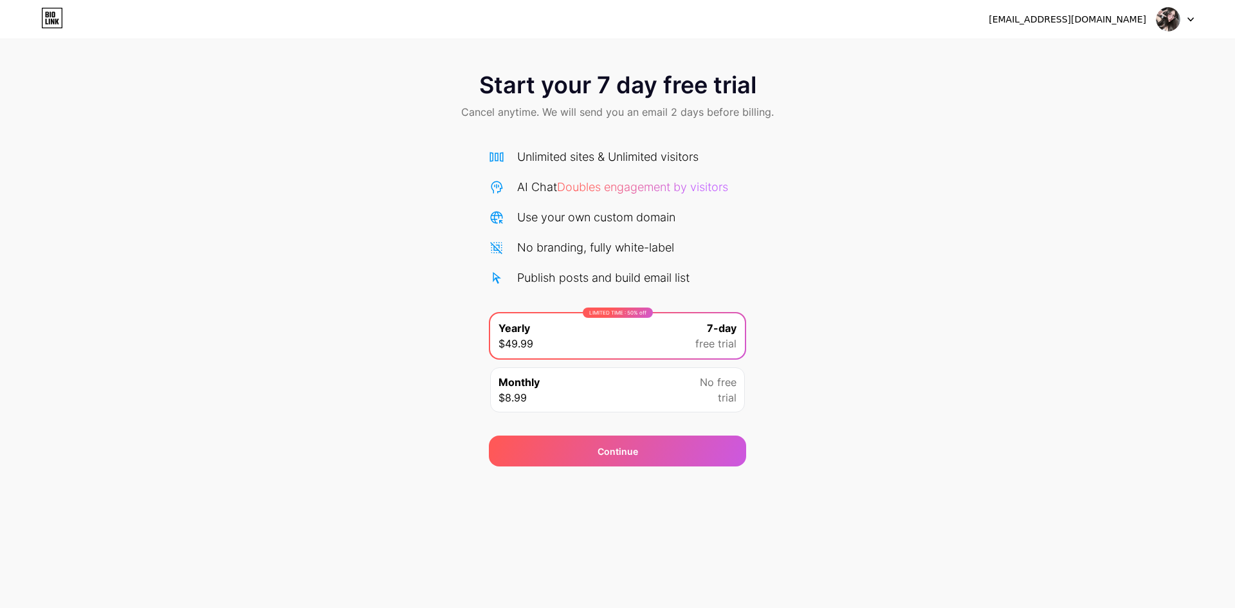
click at [558, 154] on div "Unlimited sites & Unlimited visitors" at bounding box center [607, 156] width 181 height 17
click at [572, 226] on div "Unlimited sites & Unlimited visitors AI Chat Doubles engagement by visitors Use…" at bounding box center [617, 217] width 257 height 138
drag, startPoint x: 572, startPoint y: 230, endPoint x: 561, endPoint y: 250, distance: 23.3
click at [570, 234] on div "Unlimited sites & Unlimited visitors AI Chat Doubles engagement by visitors Use…" at bounding box center [617, 217] width 257 height 138
click at [560, 259] on div "Unlimited sites & Unlimited visitors AI Chat Doubles engagement by visitors Use…" at bounding box center [617, 217] width 257 height 138
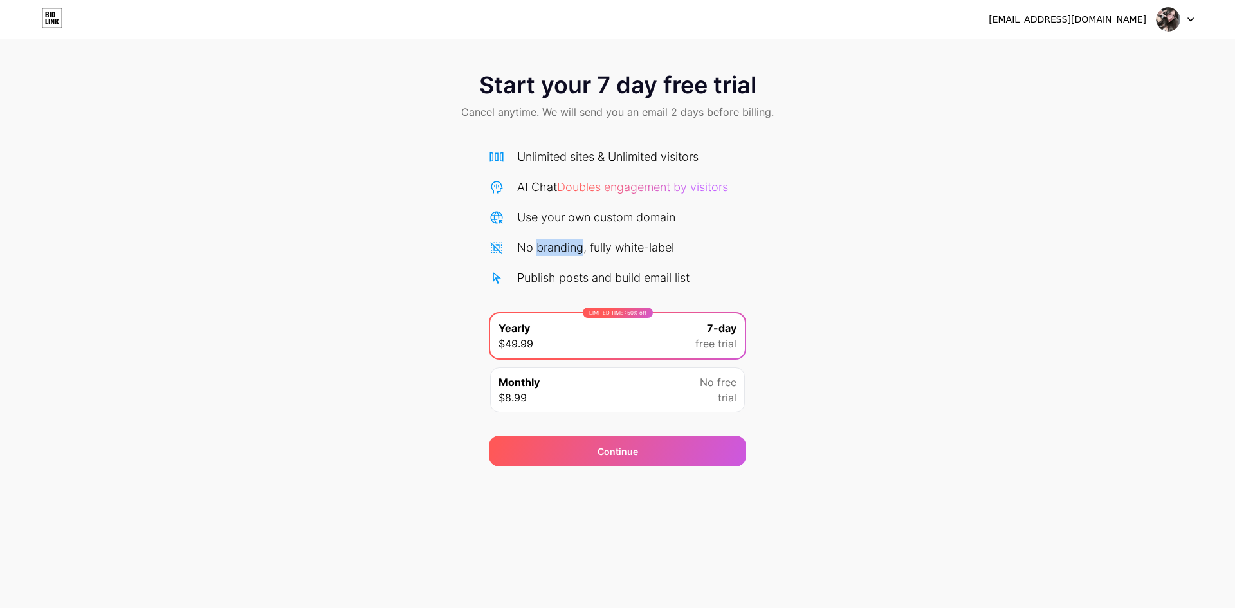
click at [560, 259] on div "Unlimited sites & Unlimited visitors AI Chat Doubles engagement by visitors Use…" at bounding box center [617, 217] width 257 height 138
drag, startPoint x: 609, startPoint y: 265, endPoint x: 644, endPoint y: 280, distance: 38.0
click at [639, 275] on div "Unlimited sites & Unlimited visitors AI Chat Doubles engagement by visitors Use…" at bounding box center [617, 217] width 257 height 138
click at [645, 282] on div "Publish posts and build email list" at bounding box center [603, 277] width 172 height 17
click at [687, 280] on div "Publish posts and build email list" at bounding box center [603, 277] width 172 height 17
